Goal: Task Accomplishment & Management: Complete application form

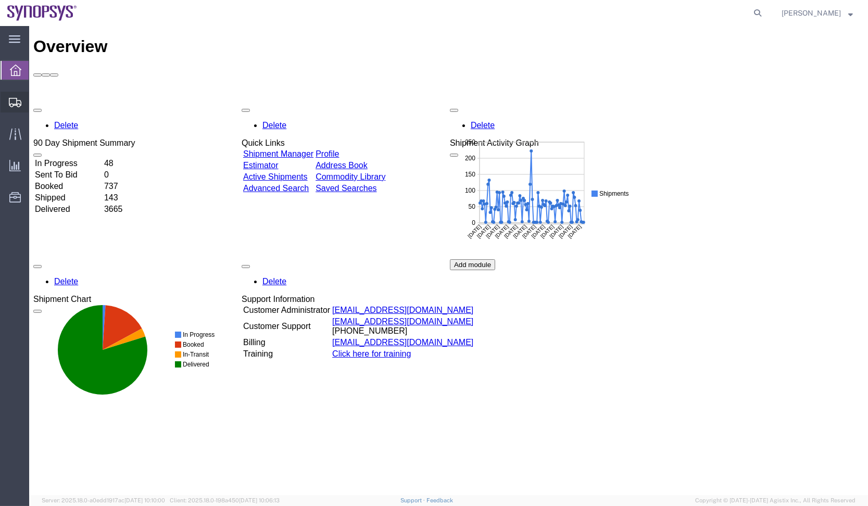
click at [0, 0] on span "Shipment Manager" at bounding box center [0, 0] width 0 height 0
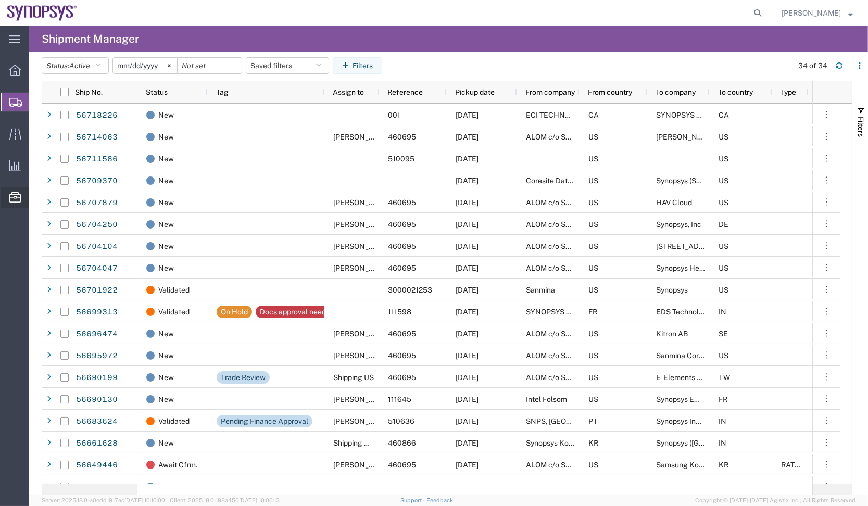
click at [0, 0] on span "Commodity Library" at bounding box center [0, 0] width 0 height 0
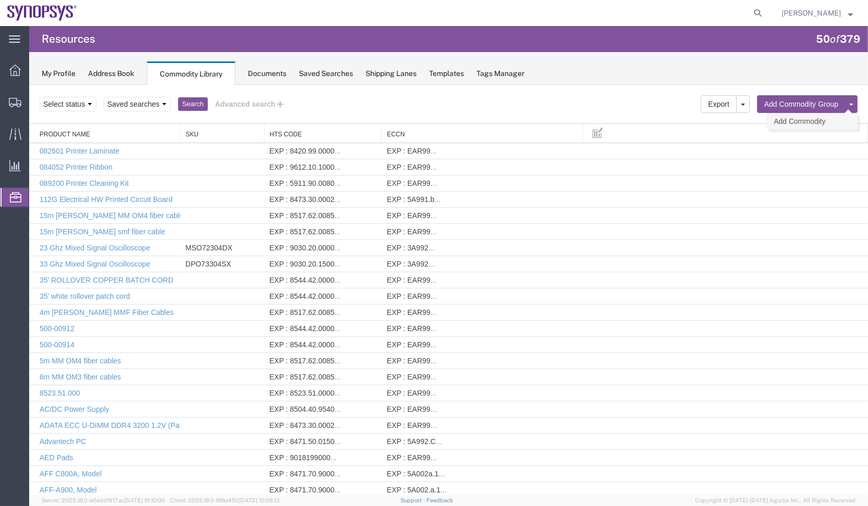
click at [813, 122] on link "Add Commodity" at bounding box center [812, 121] width 90 height 16
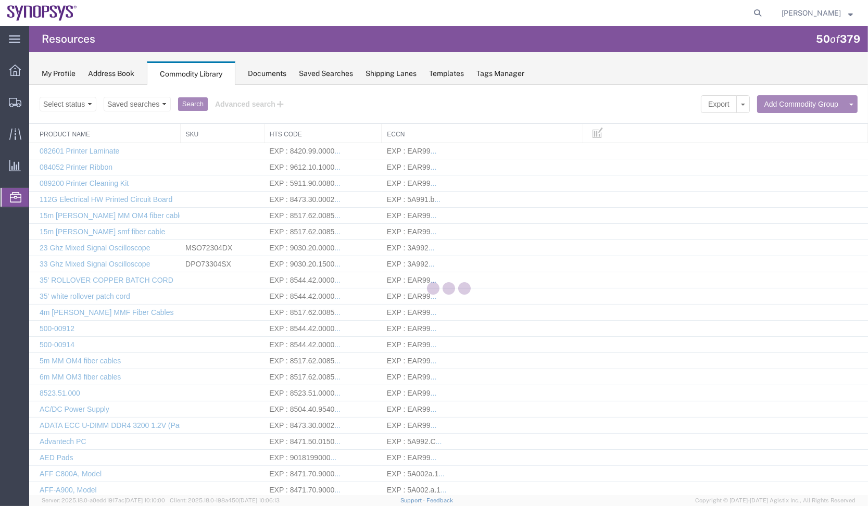
select select
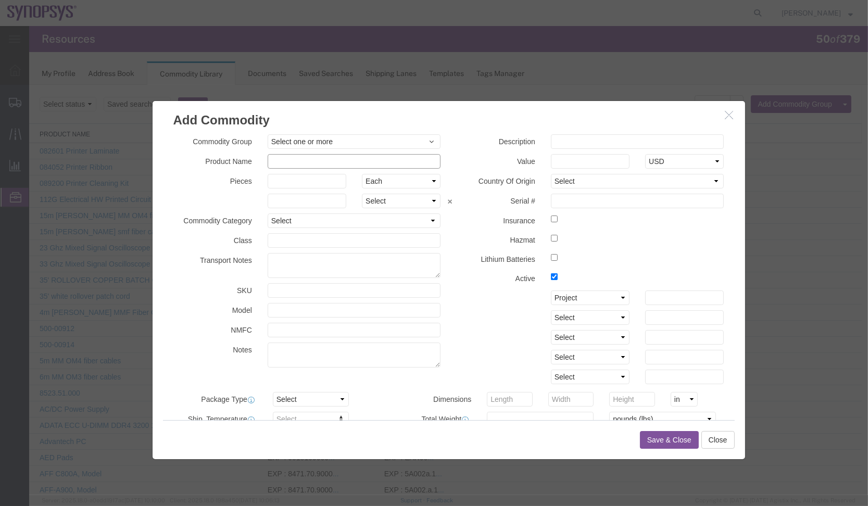
click at [345, 154] on input "text" at bounding box center [354, 161] width 173 height 15
paste input "SH100006200"
type input "SH100006200"
click at [638, 137] on input "text" at bounding box center [637, 141] width 173 height 15
paste input "BOA_CB_CLK_B2B PCBA"
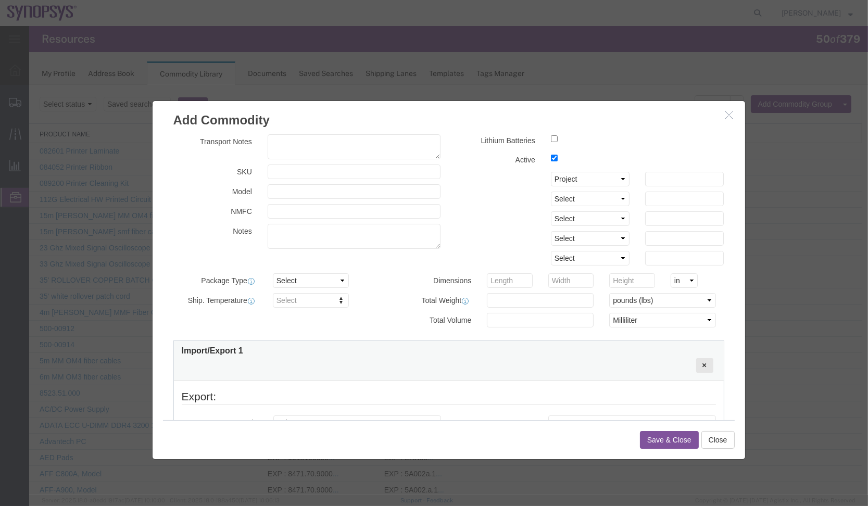
scroll to position [156, 0]
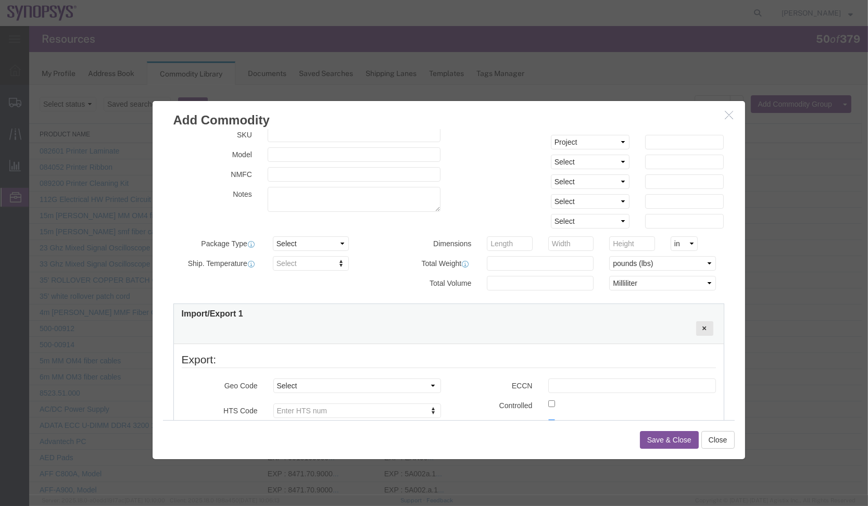
type input "BOA_CB_CLK_B2B PCBA"
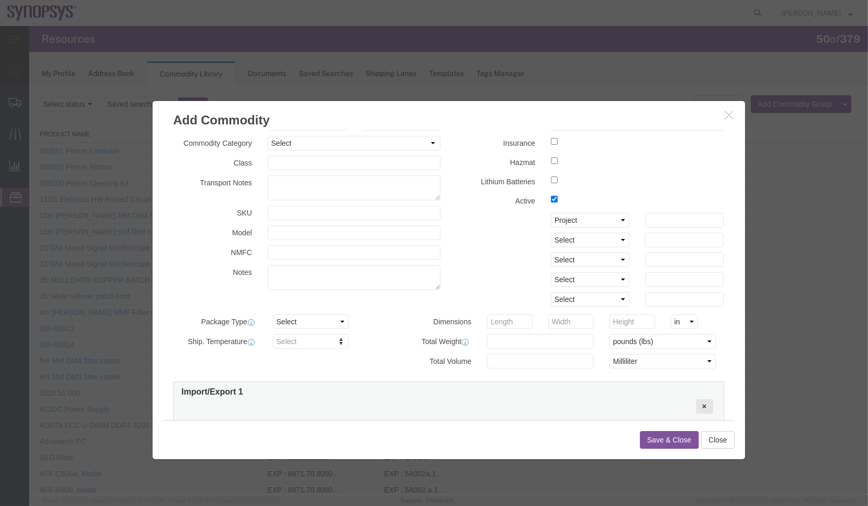
scroll to position [0, 0]
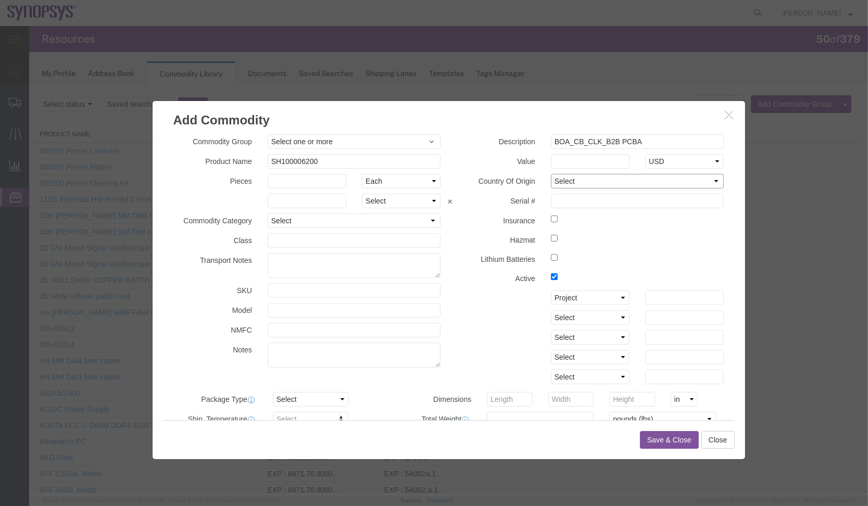
click at [603, 182] on select "Select [GEOGRAPHIC_DATA] [GEOGRAPHIC_DATA] [GEOGRAPHIC_DATA] [GEOGRAPHIC_DATA] …" at bounding box center [637, 180] width 173 height 15
select select "SE"
click at [551, 173] on select "Select [GEOGRAPHIC_DATA] [GEOGRAPHIC_DATA] [GEOGRAPHIC_DATA] [GEOGRAPHIC_DATA] …" at bounding box center [637, 180] width 173 height 15
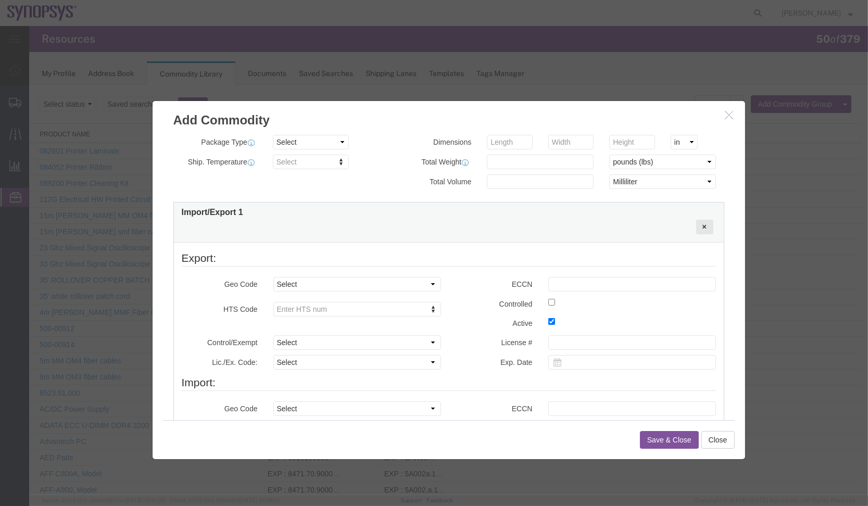
scroll to position [312, 0]
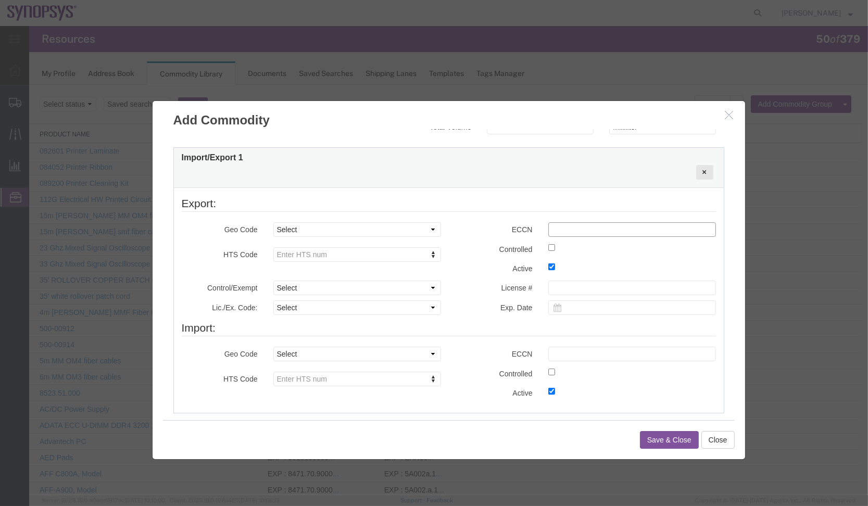
click at [578, 232] on input "text" at bounding box center [633, 229] width 168 height 15
click at [413, 416] on div "Commodity Group Select one or more COMMODITY GROUP COMMODITY GROUP Product Name…" at bounding box center [448, 137] width 551 height 630
click at [610, 227] on input "text" at bounding box center [633, 229] width 168 height 15
paste input "3D991"
type input "3D991"
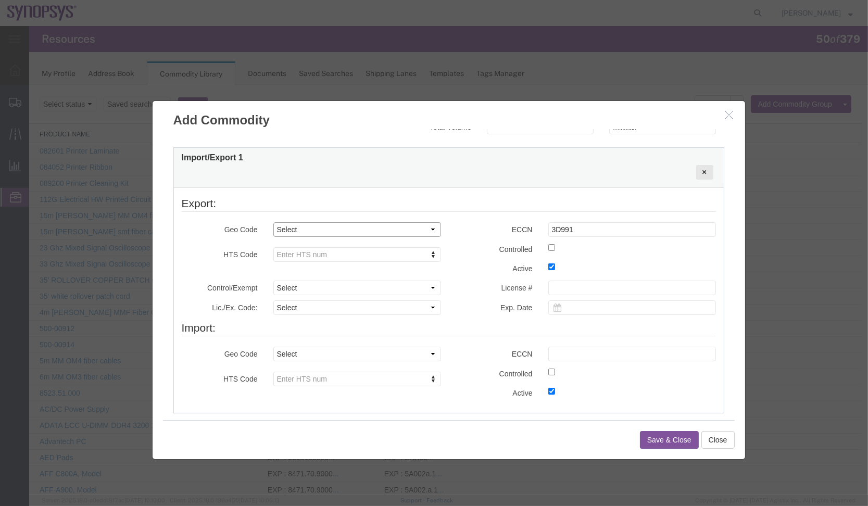
click at [367, 230] on select "Select COUNTRY REGION" at bounding box center [358, 229] width 168 height 15
select select "COUNTRY"
click at [274, 222] on select "Select COUNTRY REGION" at bounding box center [358, 229] width 168 height 15
click at [365, 250] on select "Select [GEOGRAPHIC_DATA] [GEOGRAPHIC_DATA] [GEOGRAPHIC_DATA] [GEOGRAPHIC_DATA] …" at bounding box center [358, 249] width 168 height 15
select select "US"
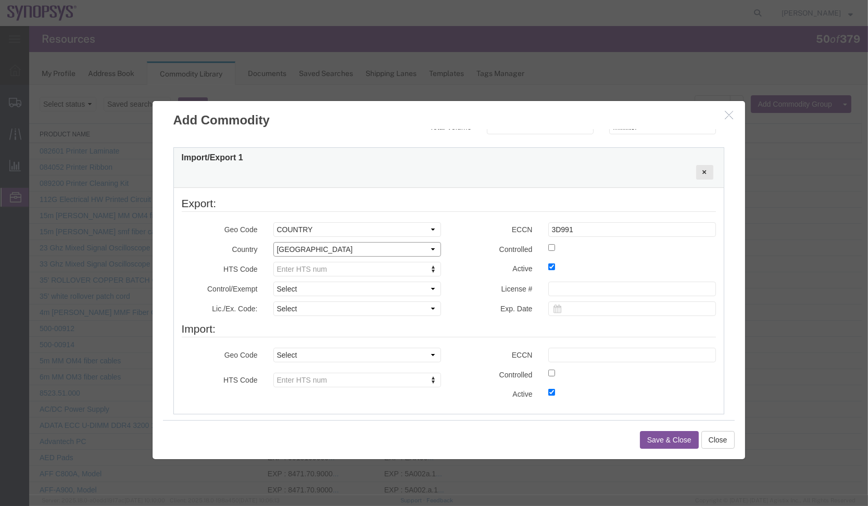
click at [274, 242] on select "Select [GEOGRAPHIC_DATA] [GEOGRAPHIC_DATA] [GEOGRAPHIC_DATA] [GEOGRAPHIC_DATA] …" at bounding box center [358, 249] width 168 height 15
type input "8537.10.9090"
click at [408, 288] on select "Select ATF BIS DEA EPA FDA FTR ITAR OFAC Other (OPA)" at bounding box center [358, 288] width 168 height 15
select select "BIS"
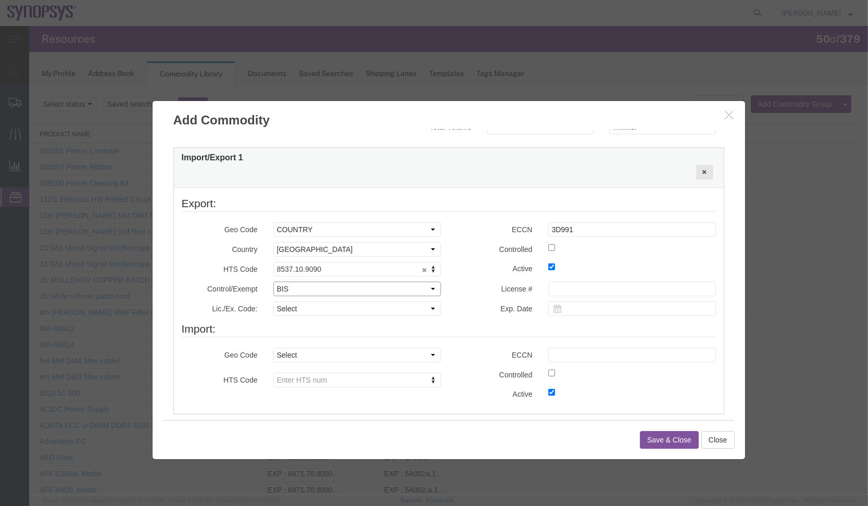
click at [274, 281] on select "Select ATF BIS DEA EPA FDA FTR ITAR OFAC Other (OPA)" at bounding box center [358, 288] width 168 height 15
click at [368, 314] on select "Select AGR-Agricultural APP-Computers APR-Additional Permissive Exports AVS-Air…" at bounding box center [358, 308] width 168 height 15
click at [274, 301] on select "Select AGR-Agricultural APP-Computers APR-Additional Permissive Exports AVS-Air…" at bounding box center [358, 308] width 168 height 15
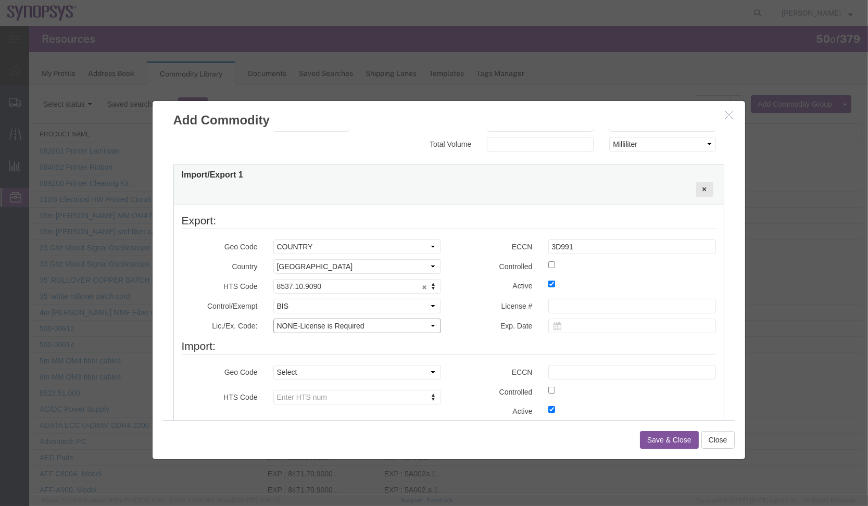
scroll to position [358, 0]
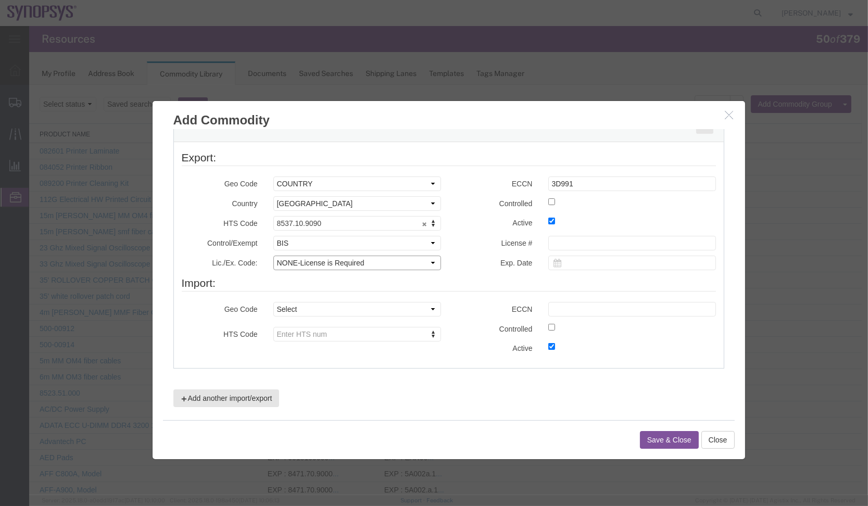
click at [383, 263] on select "Select AGR-Agricultural APP-Computers APR-Additional Permissive Exports AVS-Air…" at bounding box center [358, 262] width 168 height 15
select select "NLR"
click at [274, 255] on select "Select AGR-Agricultural APP-Computers APR-Additional Permissive Exports AVS-Air…" at bounding box center [358, 262] width 168 height 15
click at [464, 258] on div "Control/Exempt Select ATF BIS DEA EPA FDA FTR ITAR OFAC Other (OPA) Select ATF …" at bounding box center [449, 255] width 550 height 40
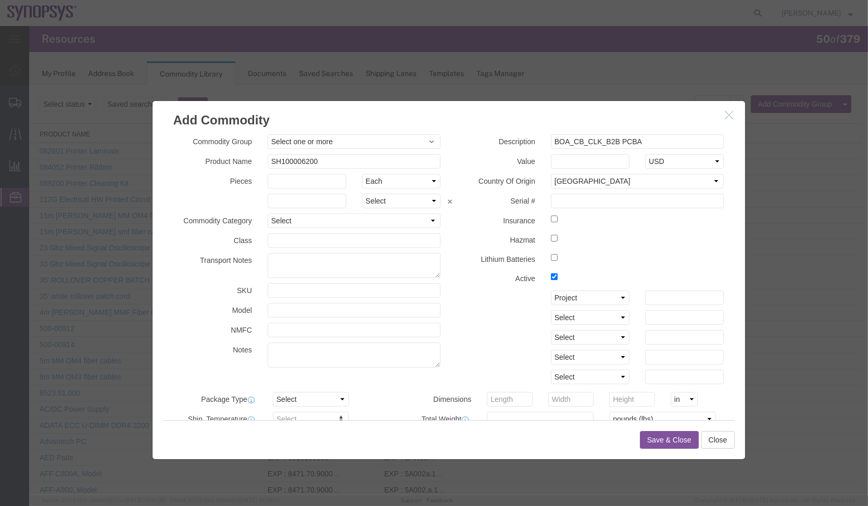
click at [672, 437] on button "Save & Close" at bounding box center [669, 440] width 59 height 18
